Goal: Task Accomplishment & Management: Manage account settings

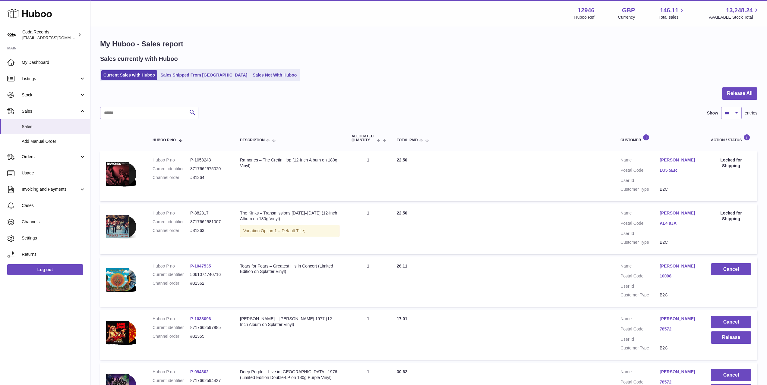
select select "***"
click at [37, 83] on link "Listings" at bounding box center [45, 79] width 90 height 16
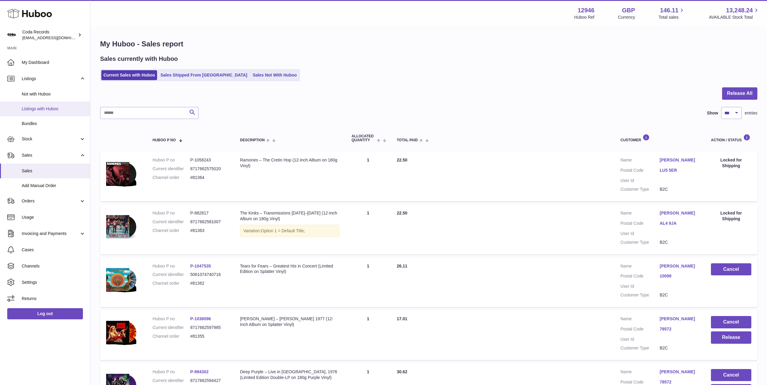
click at [50, 110] on span "Listings with Huboo" at bounding box center [54, 109] width 64 height 6
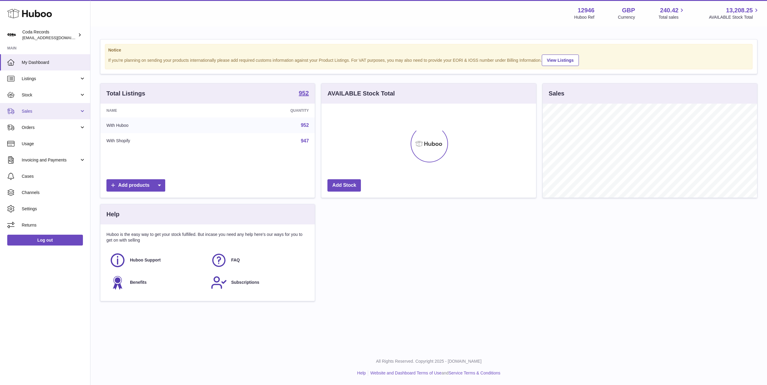
scroll to position [94, 214]
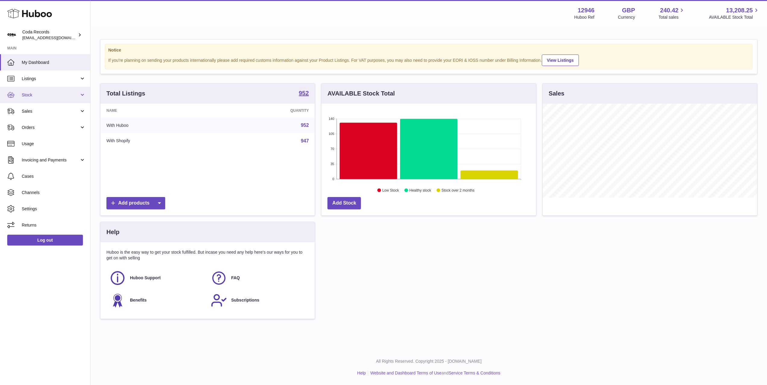
click at [39, 95] on span "Stock" at bounding box center [51, 95] width 58 height 6
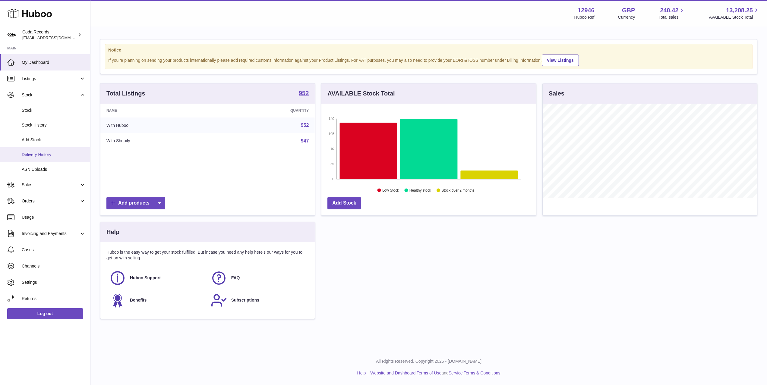
click at [49, 153] on span "Delivery History" at bounding box center [54, 155] width 64 height 6
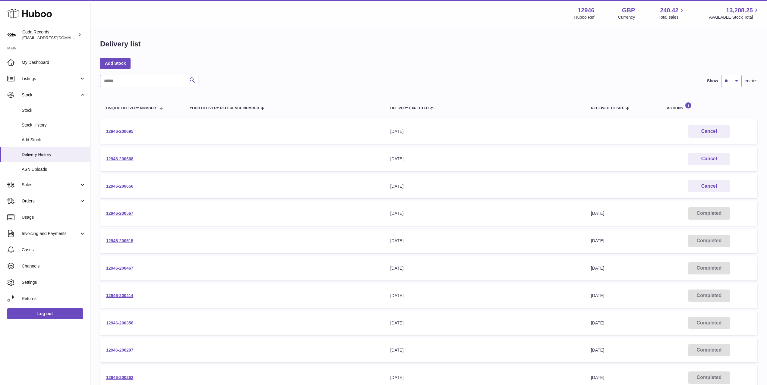
click at [127, 133] on link "12946-200695" at bounding box center [119, 131] width 27 height 5
click at [129, 133] on link "12946-200695" at bounding box center [119, 131] width 27 height 5
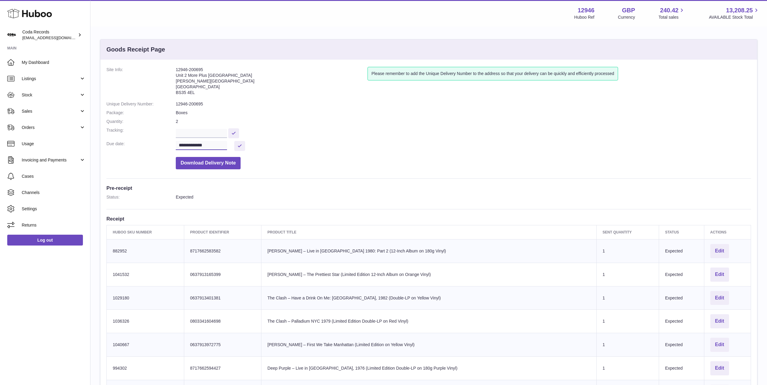
click at [199, 145] on input "**********" at bounding box center [201, 145] width 51 height 9
drag, startPoint x: 208, startPoint y: 216, endPoint x: 231, endPoint y: 166, distance: 55.9
click at [208, 216] on span "24" at bounding box center [209, 216] width 11 height 11
type input "**********"
click at [240, 145] on button at bounding box center [239, 146] width 11 height 10
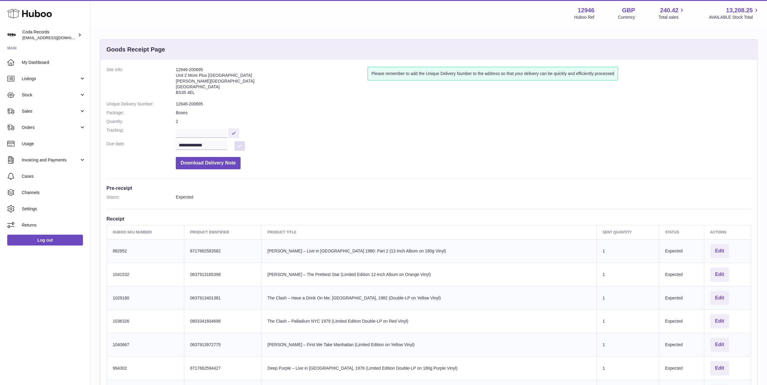
click at [239, 143] on button at bounding box center [239, 146] width 11 height 10
drag, startPoint x: 49, startPoint y: 81, endPoint x: 49, endPoint y: 85, distance: 3.6
click at [49, 81] on span "Listings" at bounding box center [51, 79] width 58 height 6
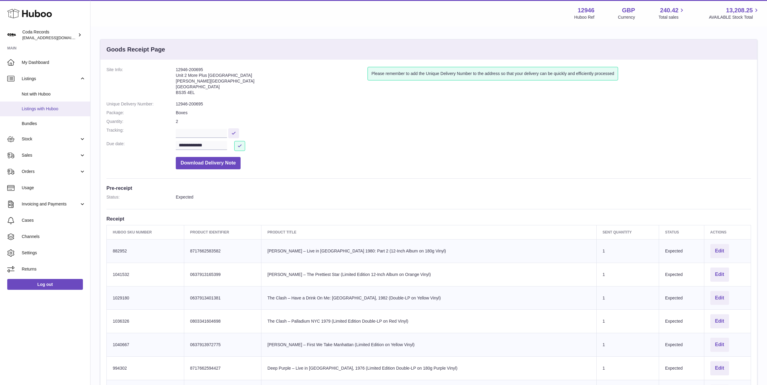
drag, startPoint x: 52, startPoint y: 109, endPoint x: 63, endPoint y: 110, distance: 10.9
click at [52, 109] on span "Listings with Huboo" at bounding box center [54, 109] width 64 height 6
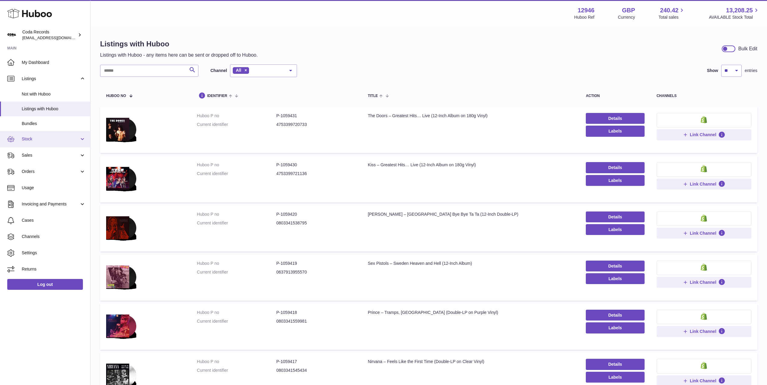
scroll to position [1, 0]
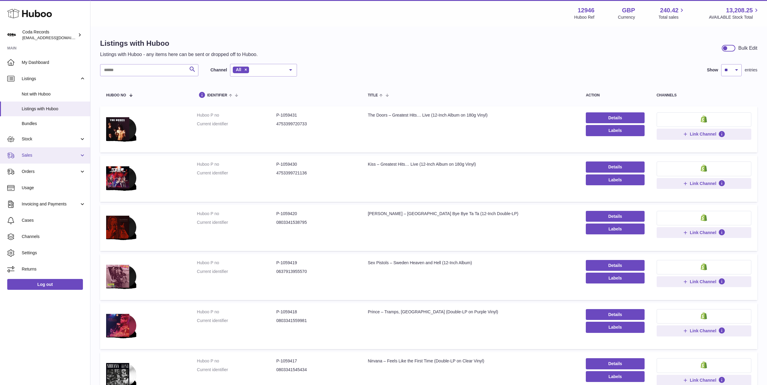
click at [51, 156] on span "Sales" at bounding box center [51, 155] width 58 height 6
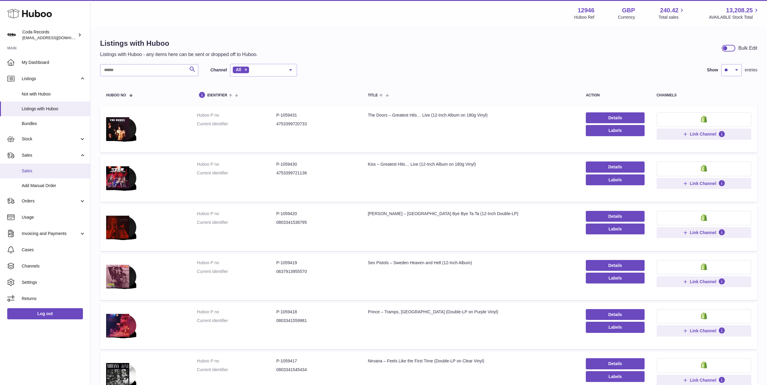
click at [50, 171] on span "Sales" at bounding box center [54, 171] width 64 height 6
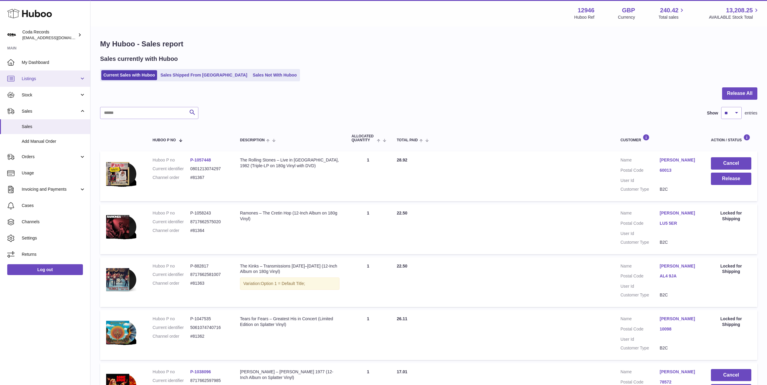
click at [46, 78] on span "Listings" at bounding box center [51, 79] width 58 height 6
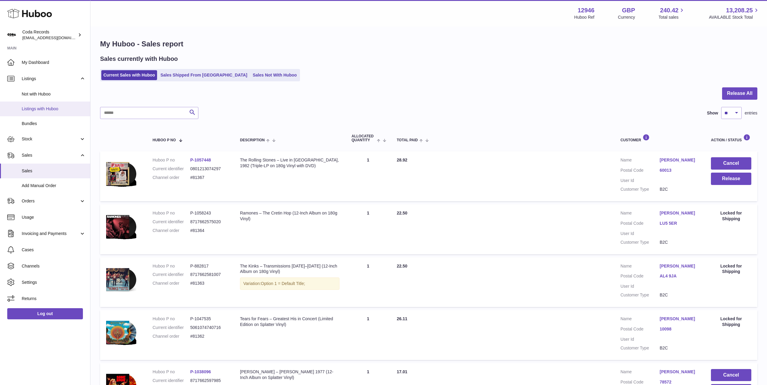
click at [54, 109] on span "Listings with Huboo" at bounding box center [54, 109] width 64 height 6
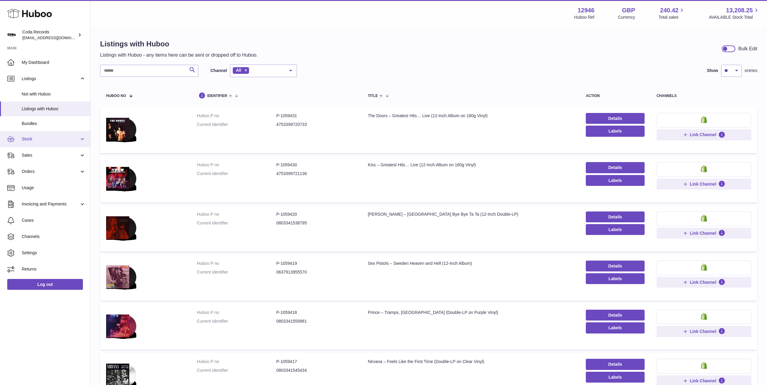
click at [57, 139] on span "Stock" at bounding box center [51, 139] width 58 height 6
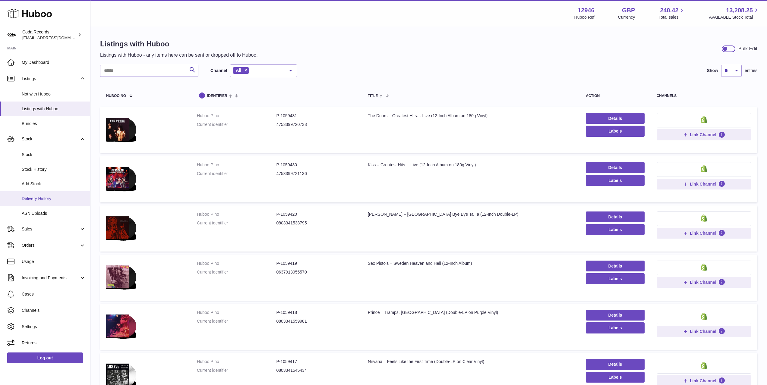
drag, startPoint x: 56, startPoint y: 197, endPoint x: 64, endPoint y: 196, distance: 8.8
click at [56, 197] on span "Delivery History" at bounding box center [54, 199] width 64 height 6
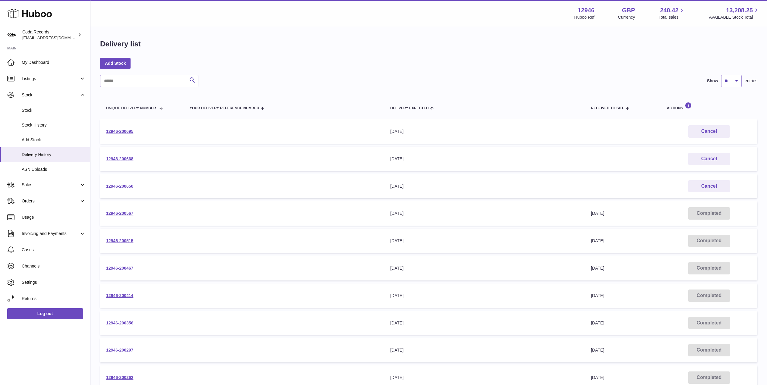
click at [128, 187] on link "12946-200650" at bounding box center [119, 186] width 27 height 5
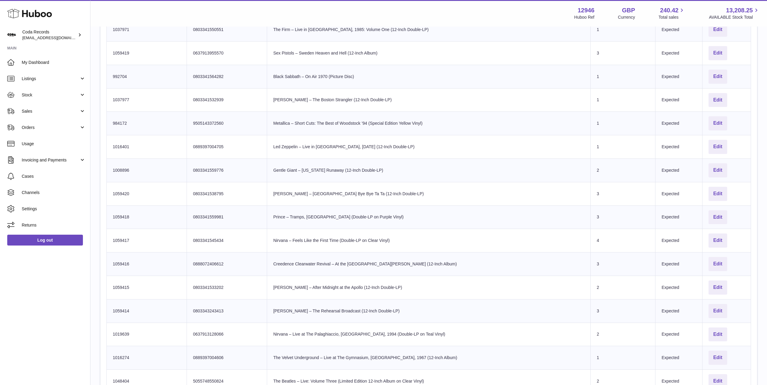
scroll to position [556, 0]
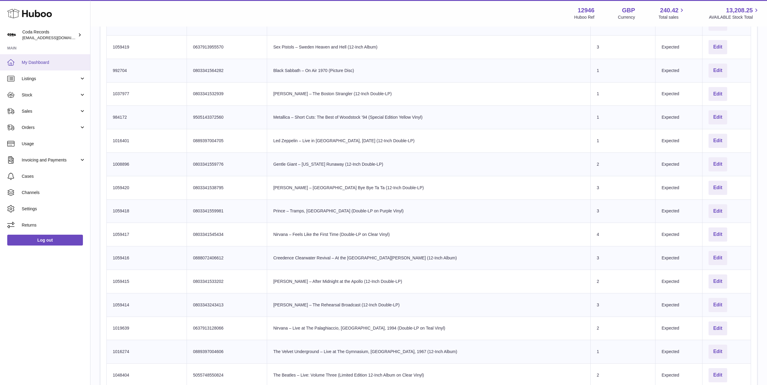
click at [48, 63] on span "My Dashboard" at bounding box center [54, 63] width 64 height 6
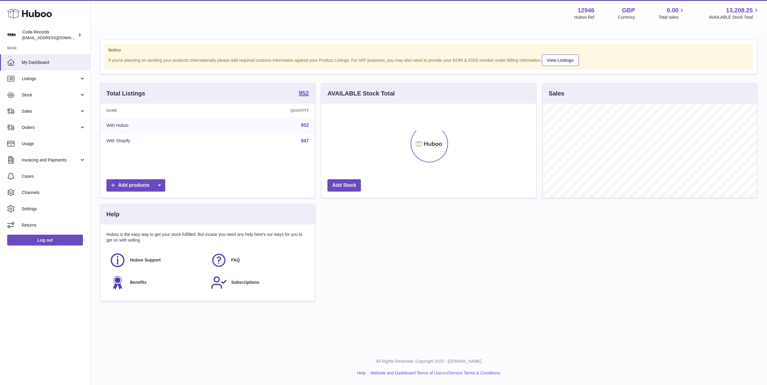
scroll to position [94, 214]
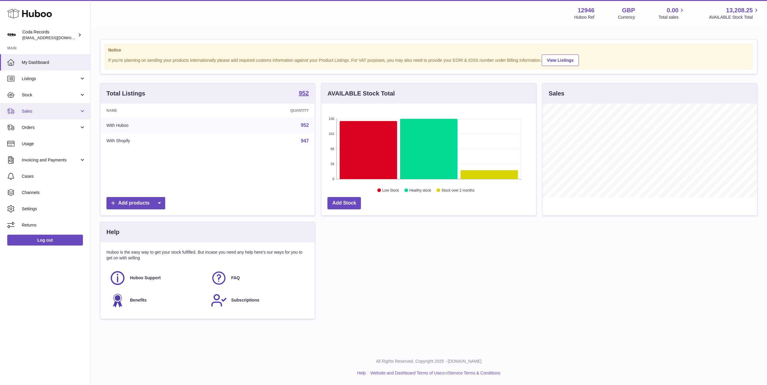
click at [39, 110] on span "Sales" at bounding box center [51, 111] width 58 height 6
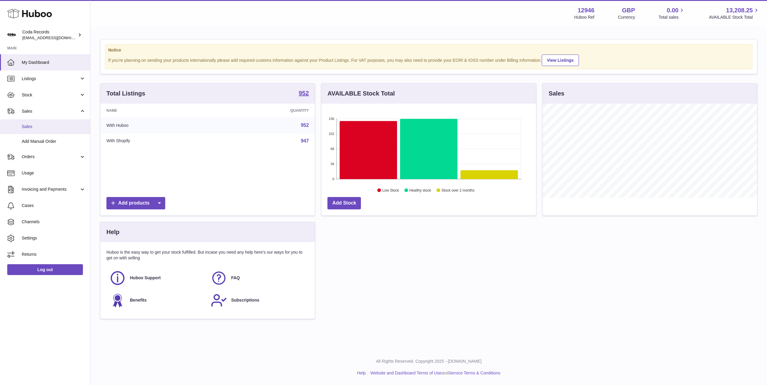
click at [44, 122] on link "Sales" at bounding box center [45, 126] width 90 height 15
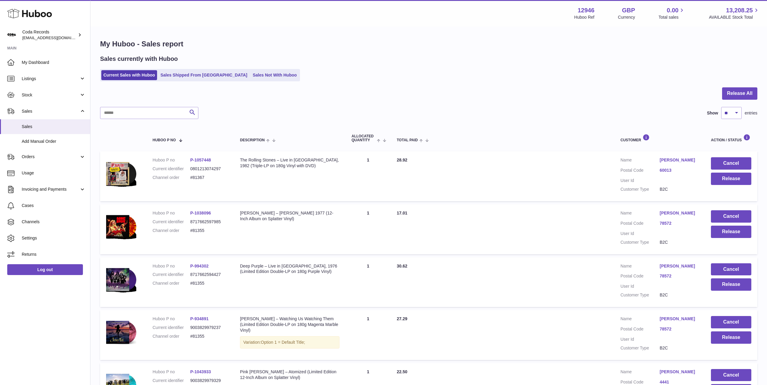
click at [672, 158] on link "[PERSON_NAME]" at bounding box center [678, 160] width 39 height 6
click at [571, 164] on div at bounding box center [383, 192] width 767 height 385
click at [730, 182] on button "Release" at bounding box center [731, 179] width 40 height 12
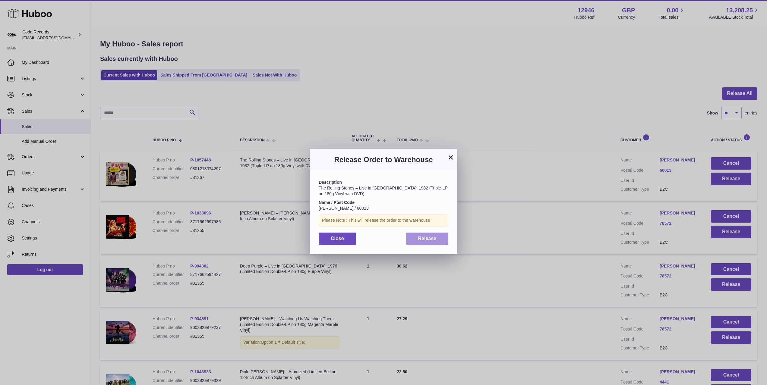
click at [440, 238] on button "Release" at bounding box center [427, 239] width 42 height 12
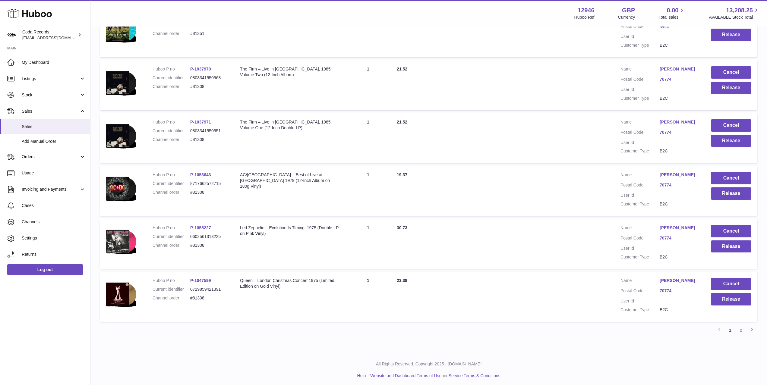
scroll to position [358, 0]
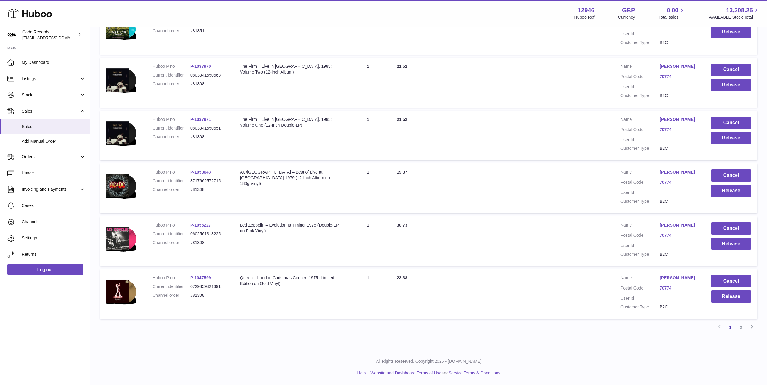
click at [741, 328] on link "2" at bounding box center [740, 327] width 11 height 11
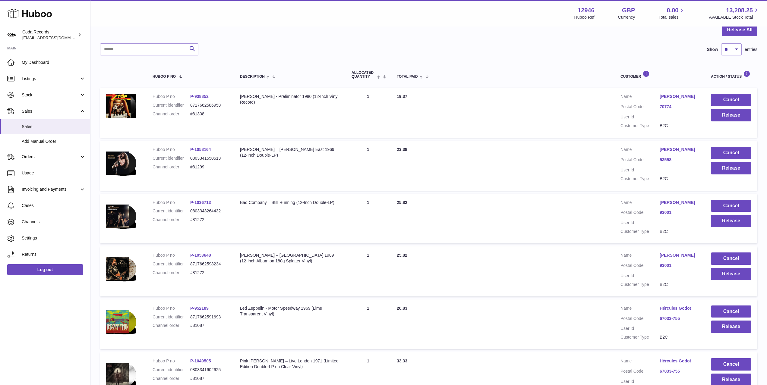
scroll to position [27, 0]
